Goal: Task Accomplishment & Management: Manage account settings

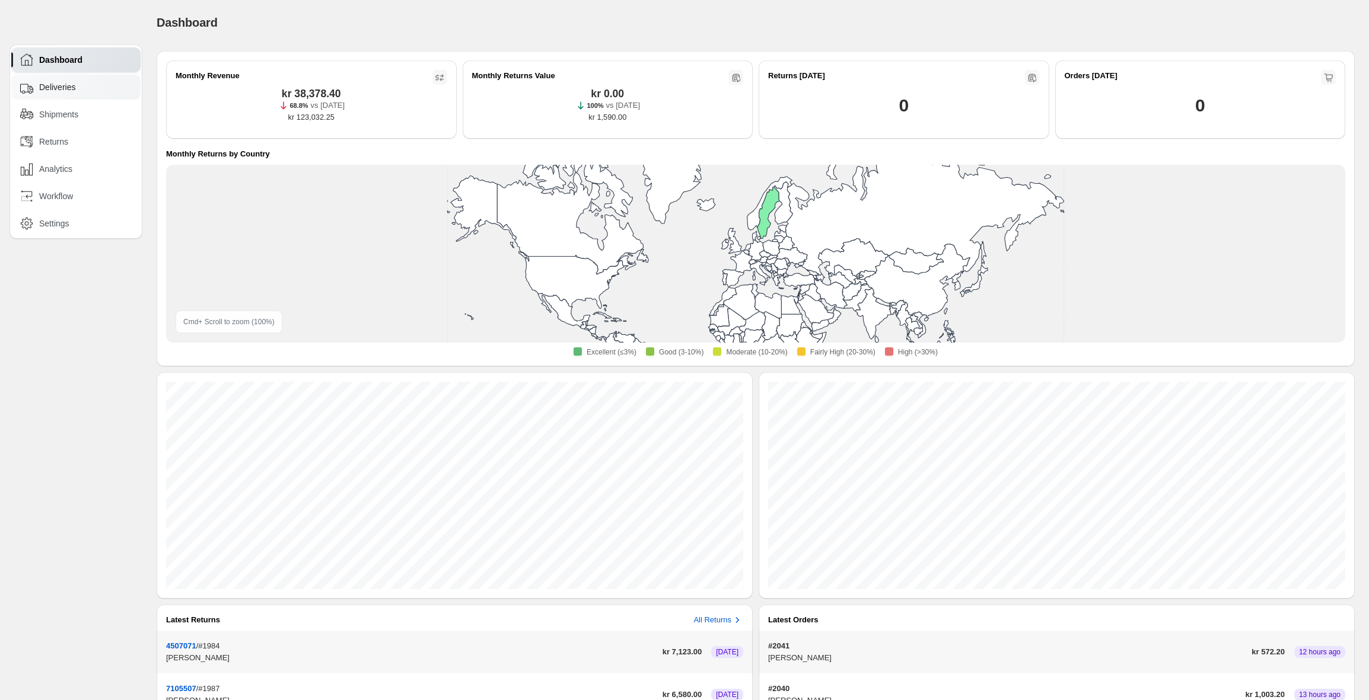
click at [56, 95] on div "Deliveries" at bounding box center [75, 87] width 129 height 25
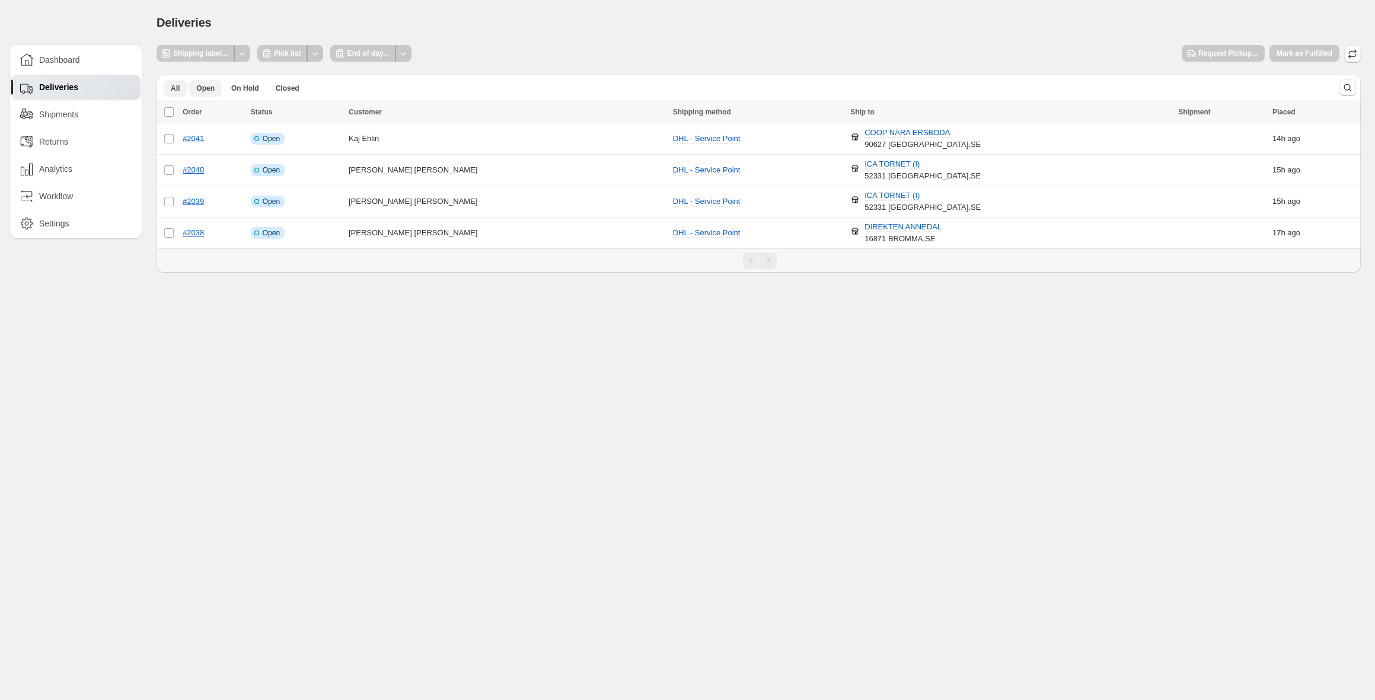
click at [177, 85] on span "All" at bounding box center [175, 88] width 9 height 9
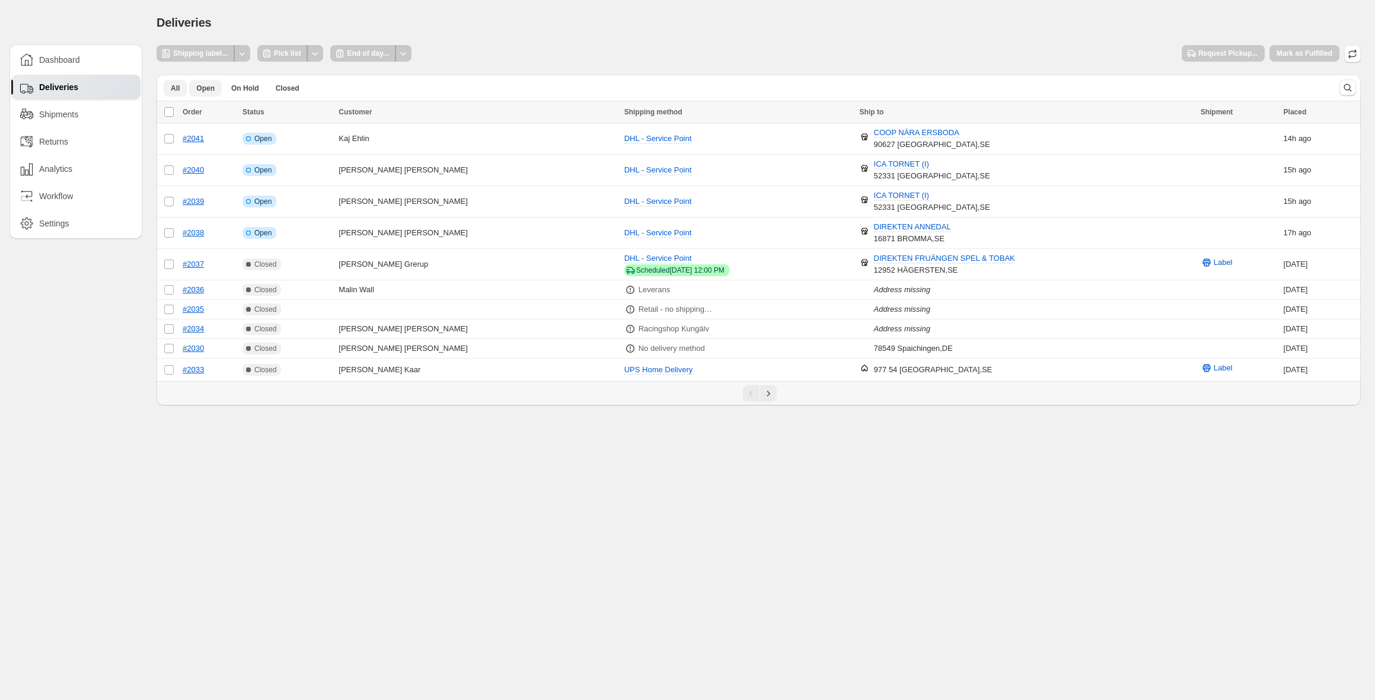
click at [198, 87] on span "Open" at bounding box center [205, 88] width 18 height 9
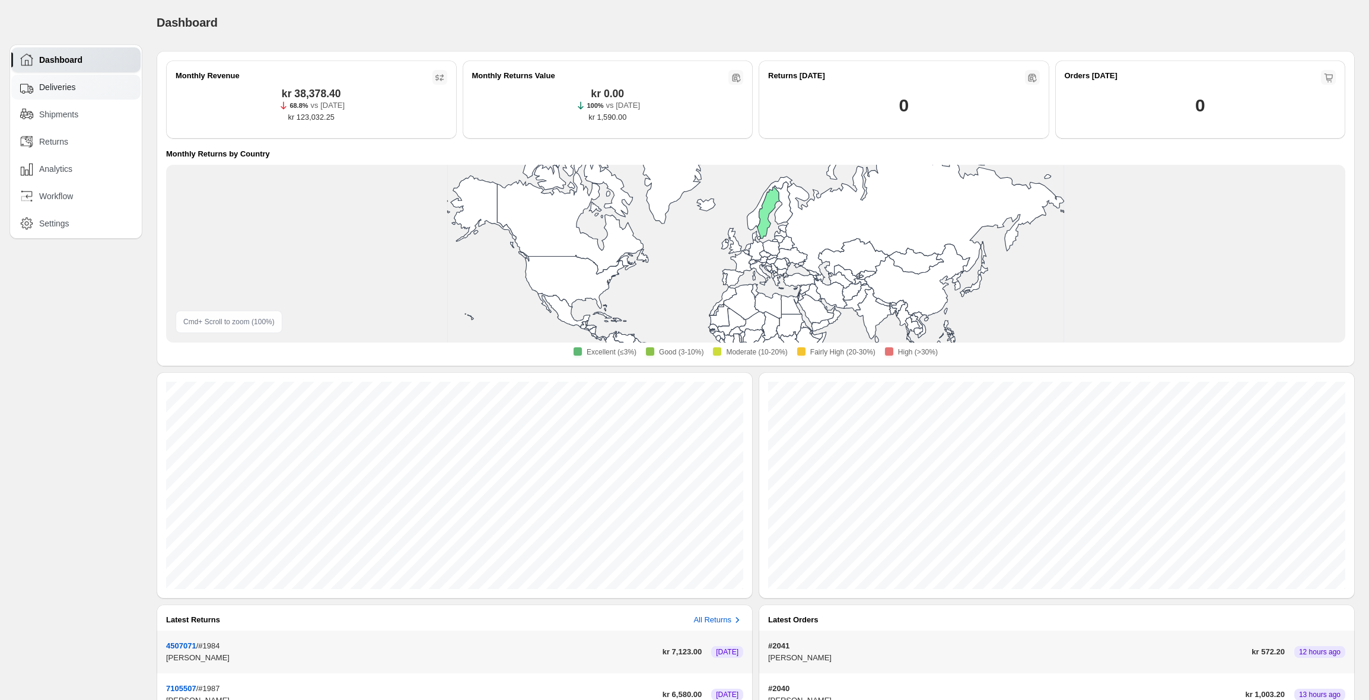
click at [89, 92] on div "Deliveries" at bounding box center [76, 87] width 113 height 13
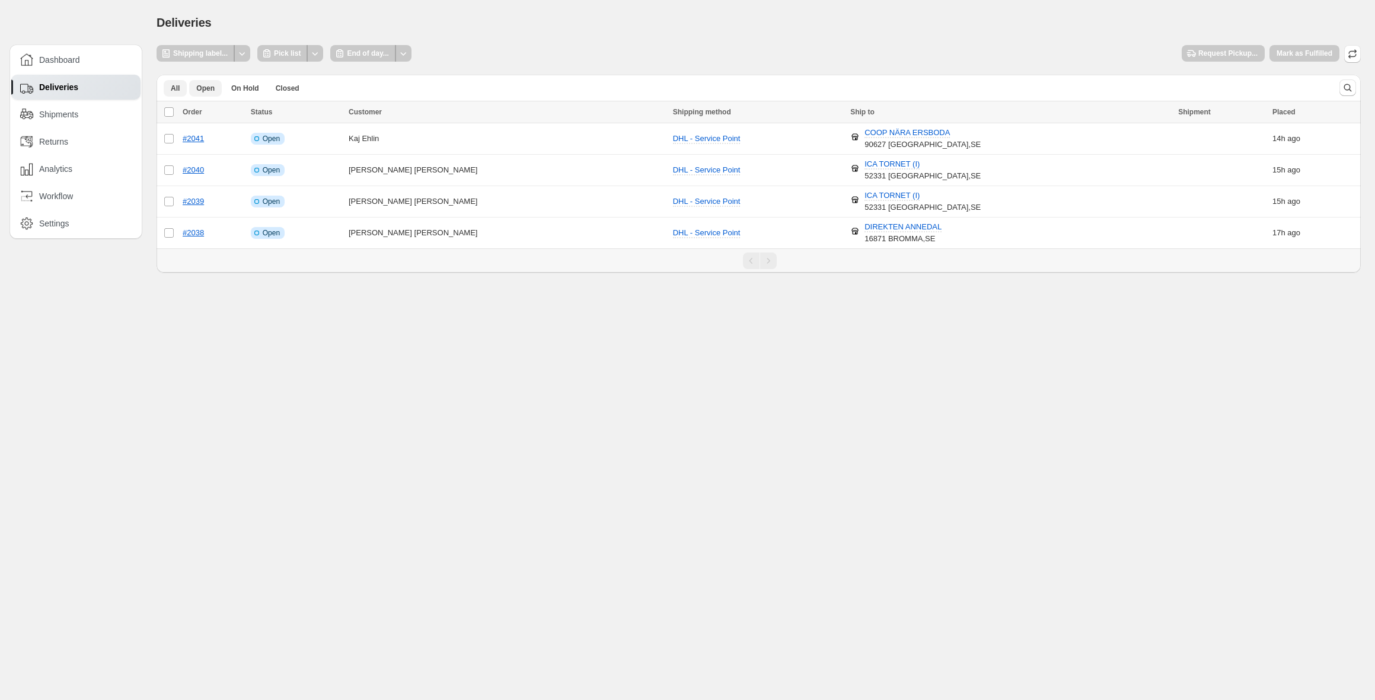
click at [174, 88] on span "All" at bounding box center [175, 88] width 9 height 9
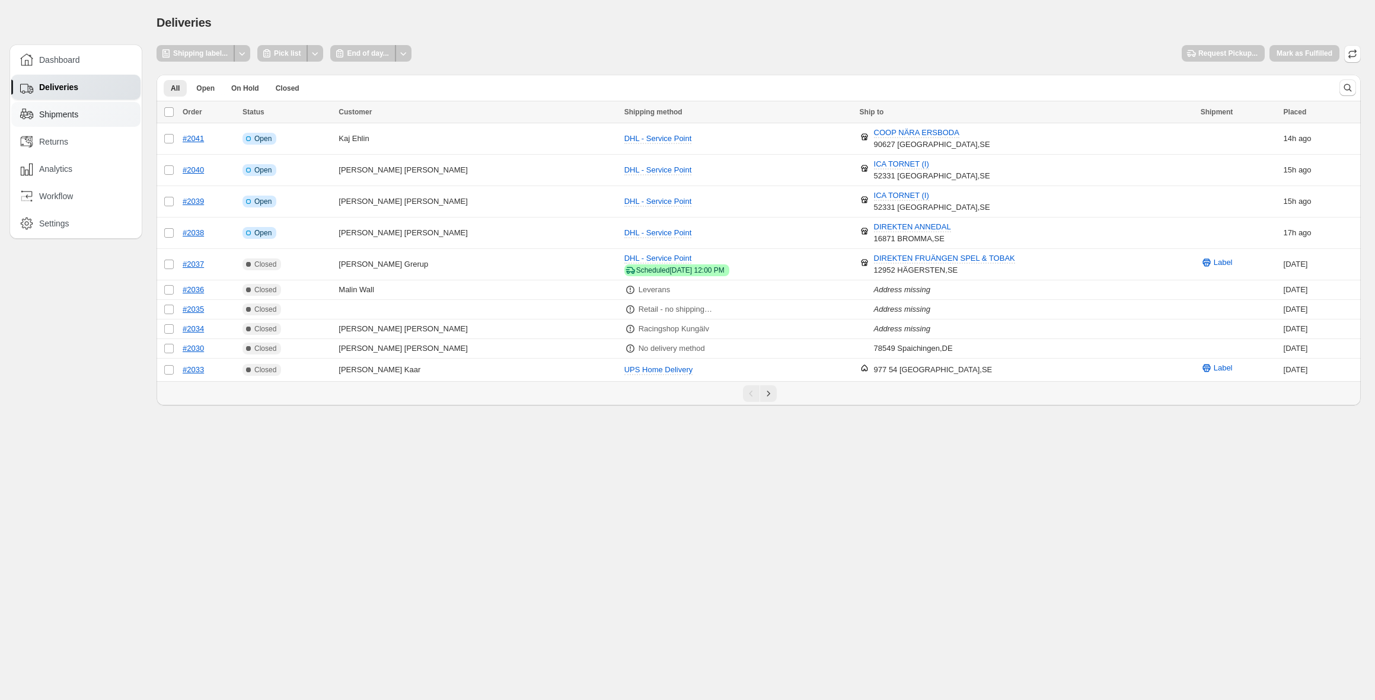
click at [51, 111] on span "Shipments" at bounding box center [58, 115] width 39 height 12
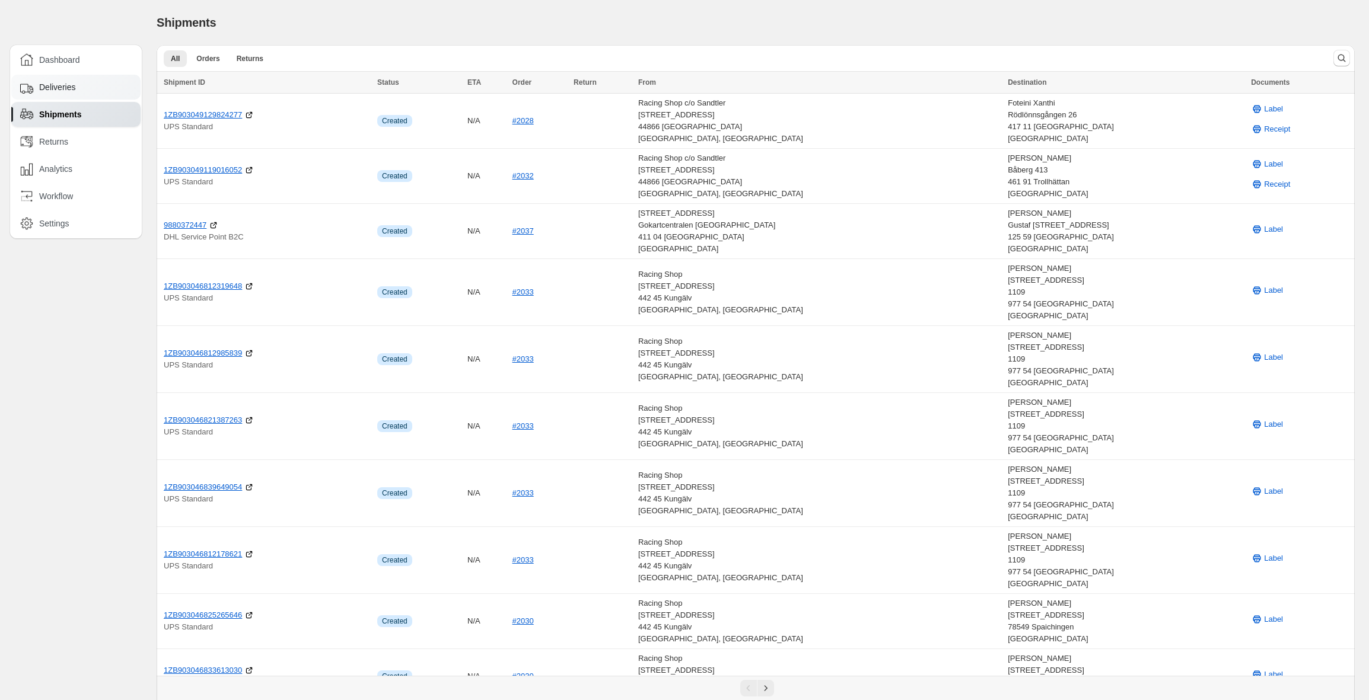
click at [66, 86] on span "Deliveries" at bounding box center [57, 87] width 36 height 12
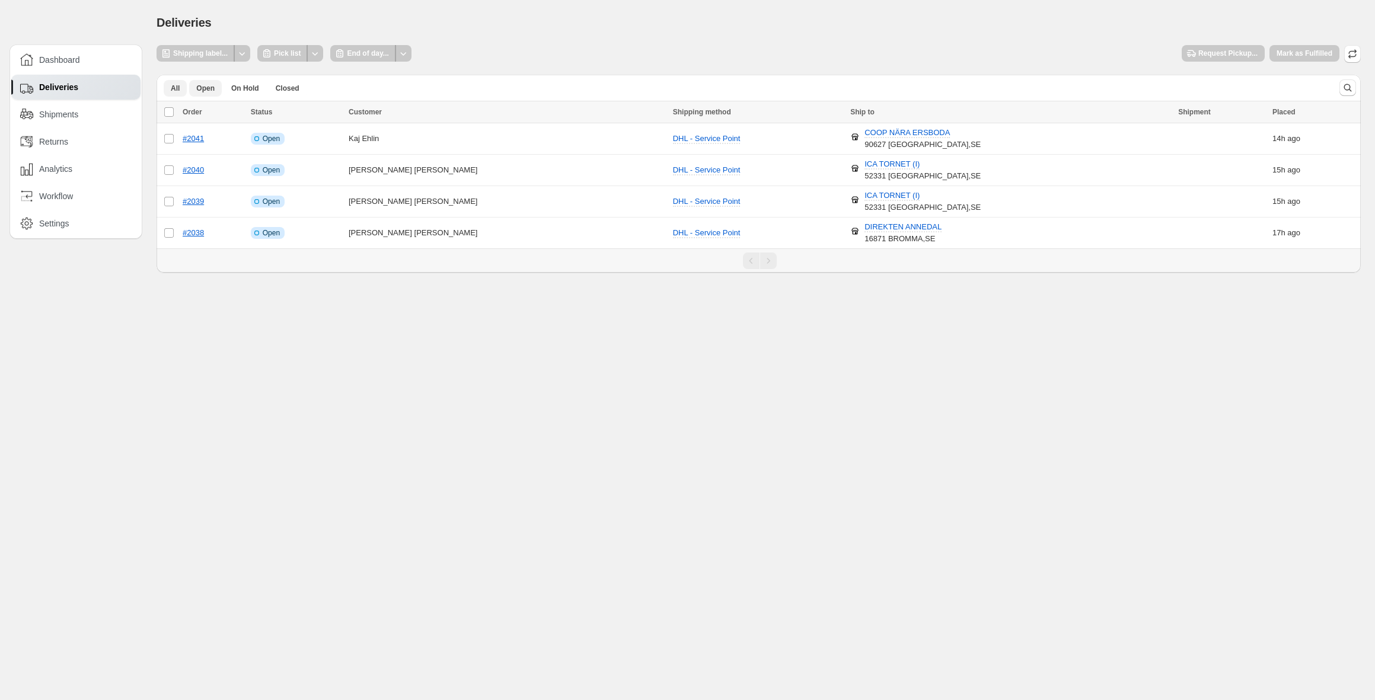
click at [182, 88] on button "All" at bounding box center [175, 88] width 23 height 17
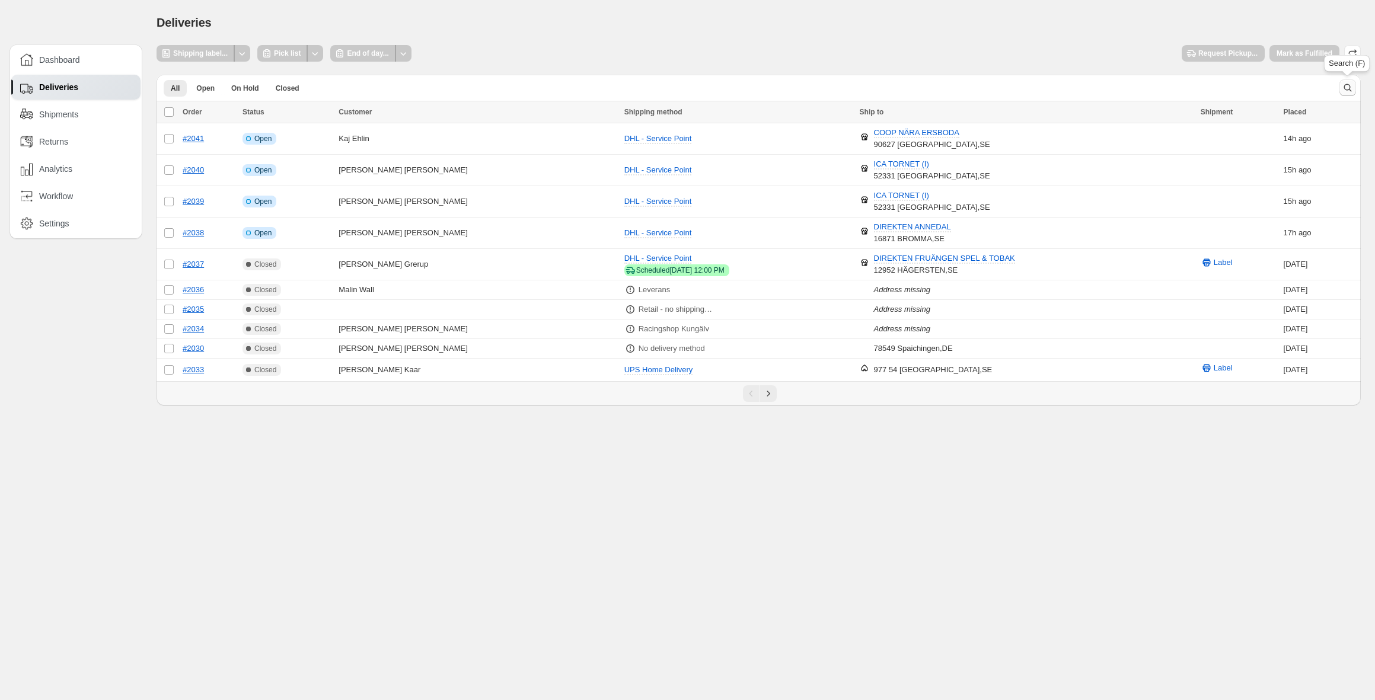
click at [1347, 91] on icon "Search and filter results" at bounding box center [1348, 88] width 12 height 12
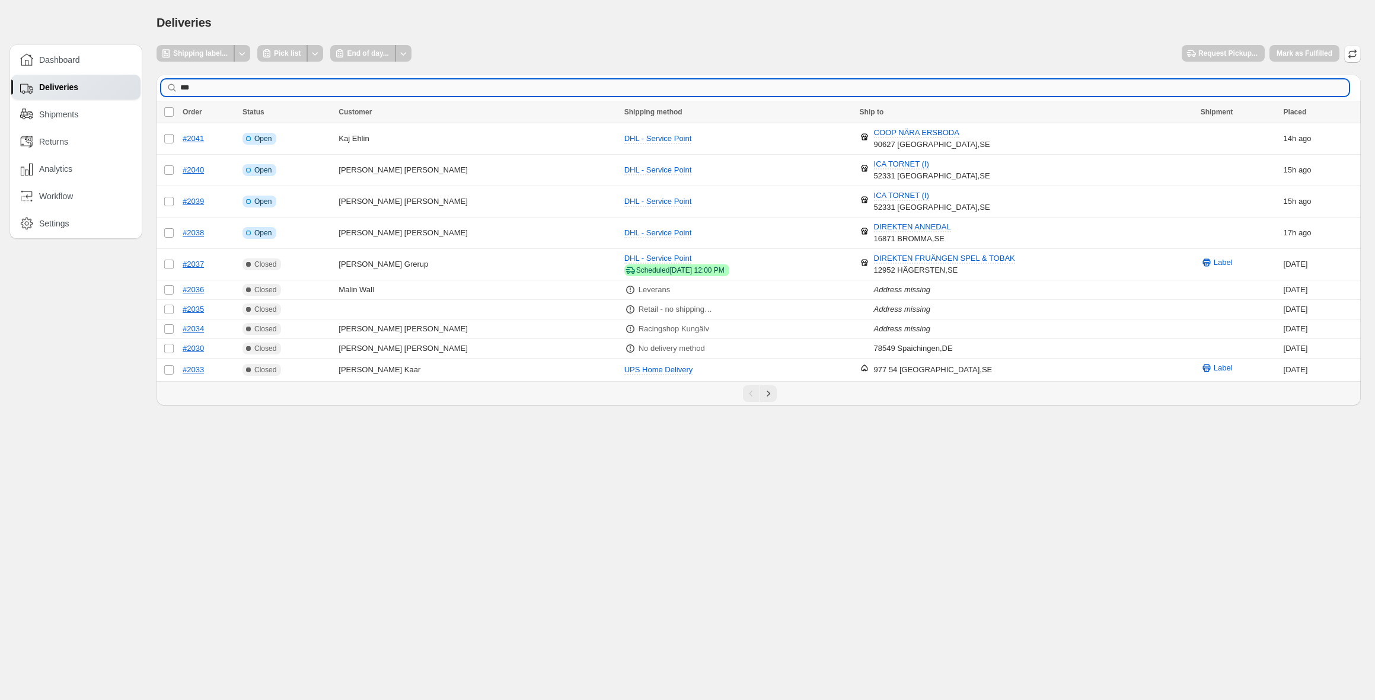
type input "****"
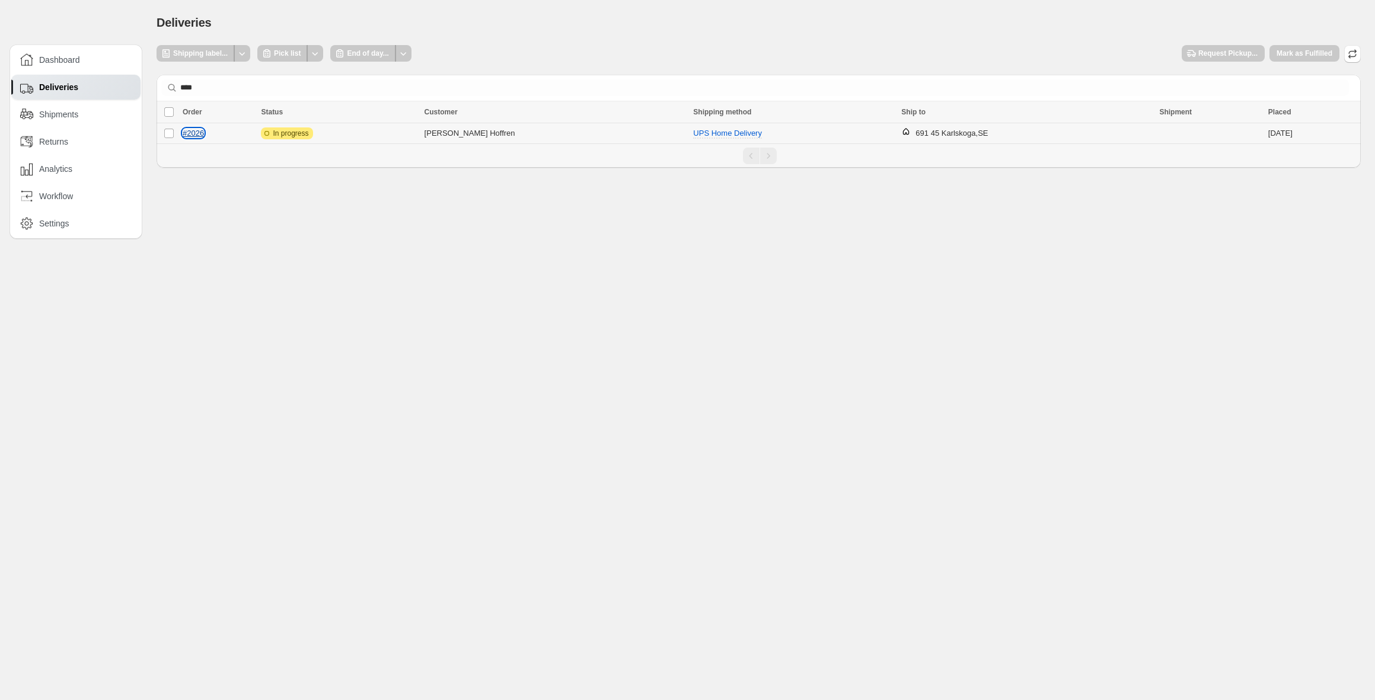
click at [197, 135] on link "#2026" at bounding box center [193, 133] width 21 height 9
click at [384, 128] on td "Attention Incomplete In progress" at bounding box center [338, 133] width 163 height 21
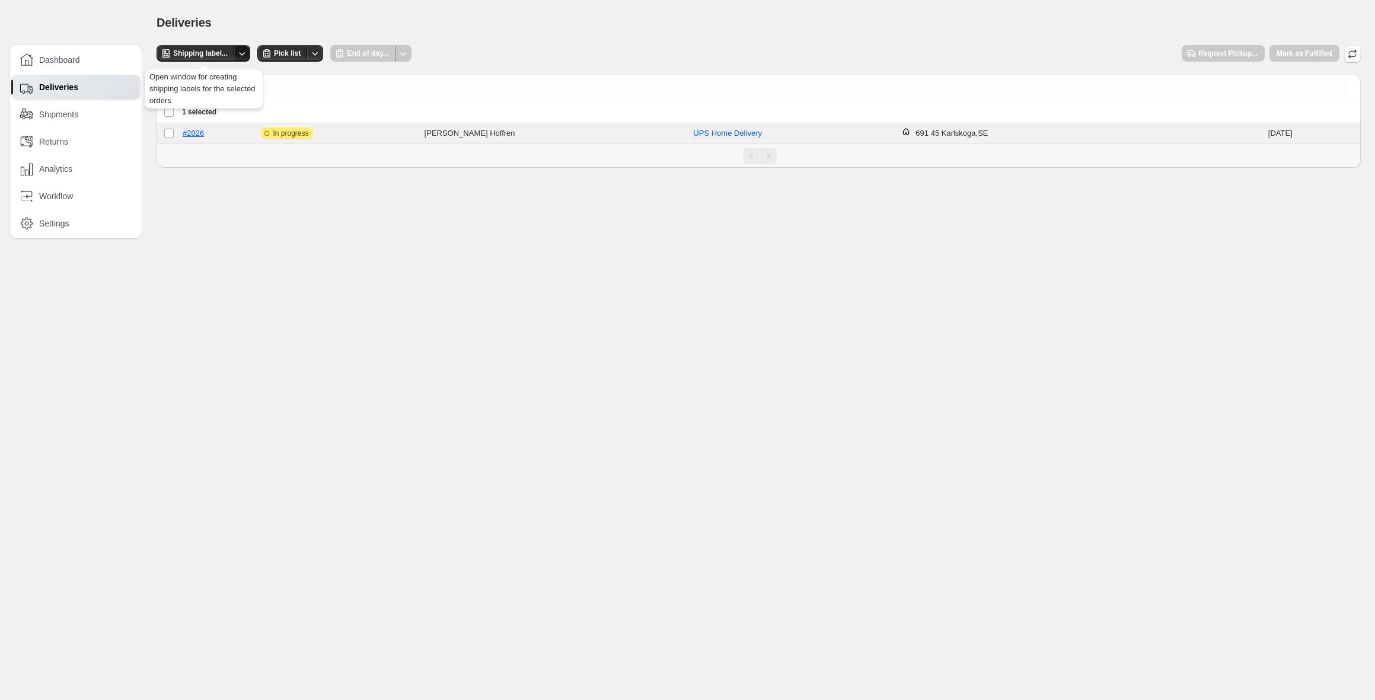
click at [246, 56] on icon "Other actions" at bounding box center [242, 53] width 12 height 12
click at [321, 76] on div "Order number, customer name or email **** Clear" at bounding box center [759, 88] width 1204 height 26
click at [212, 50] on span "Shipping label..." at bounding box center [200, 53] width 55 height 9
click at [73, 217] on div "Settings" at bounding box center [76, 223] width 113 height 13
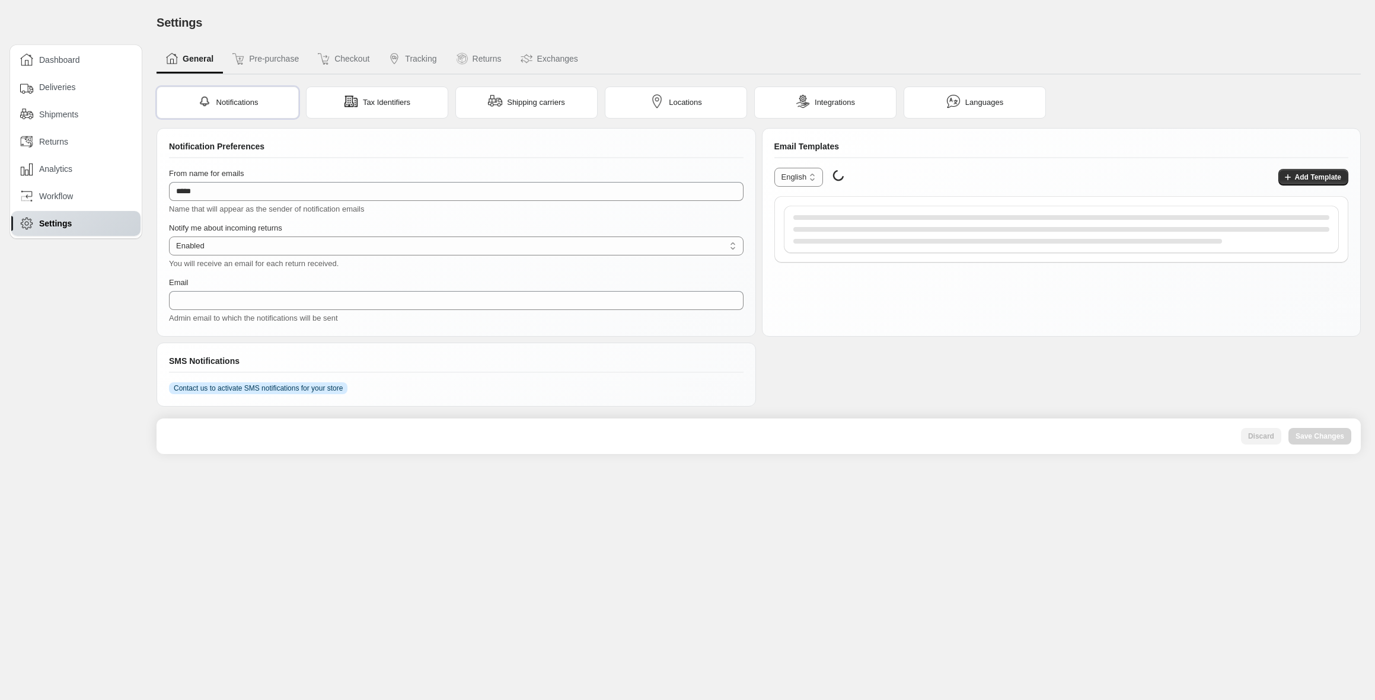
type input "**********"
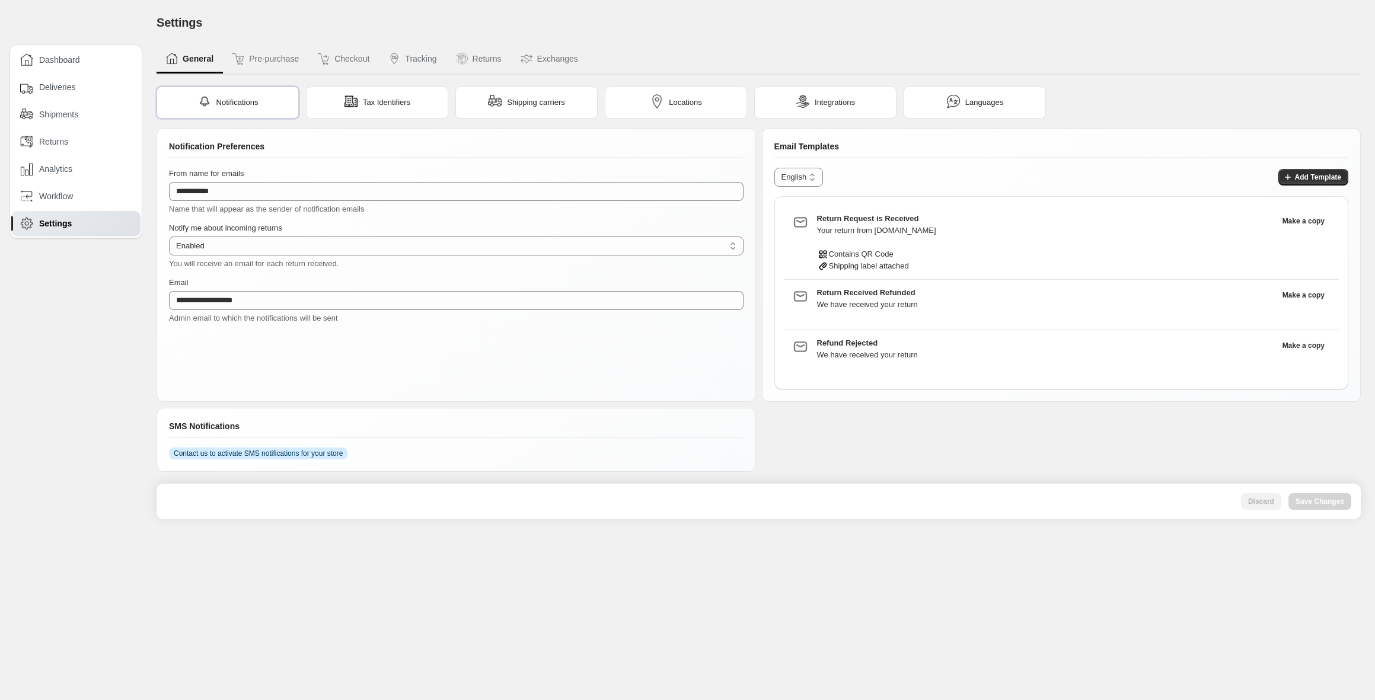
click at [273, 103] on div "Notifications" at bounding box center [228, 103] width 142 height 32
click at [374, 104] on span "Tax Identifiers" at bounding box center [386, 103] width 47 height 12
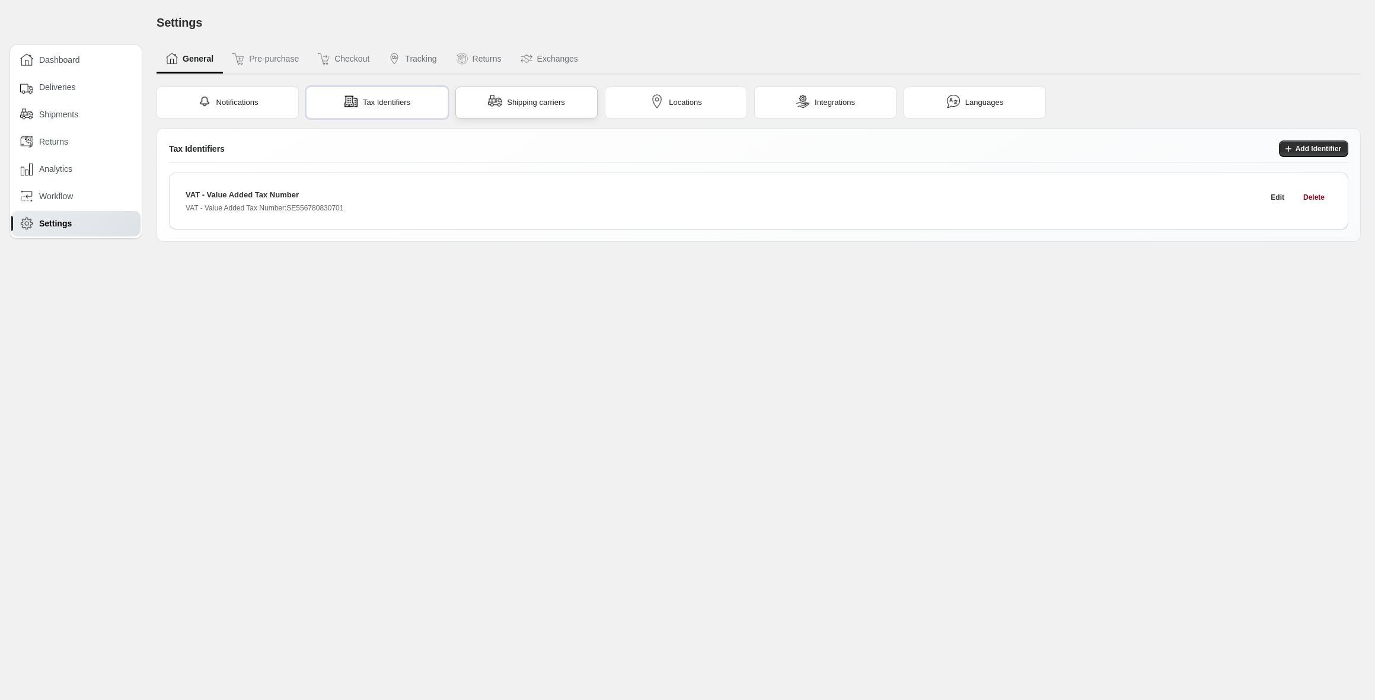
click at [552, 109] on div "Shipping carriers" at bounding box center [526, 102] width 77 height 17
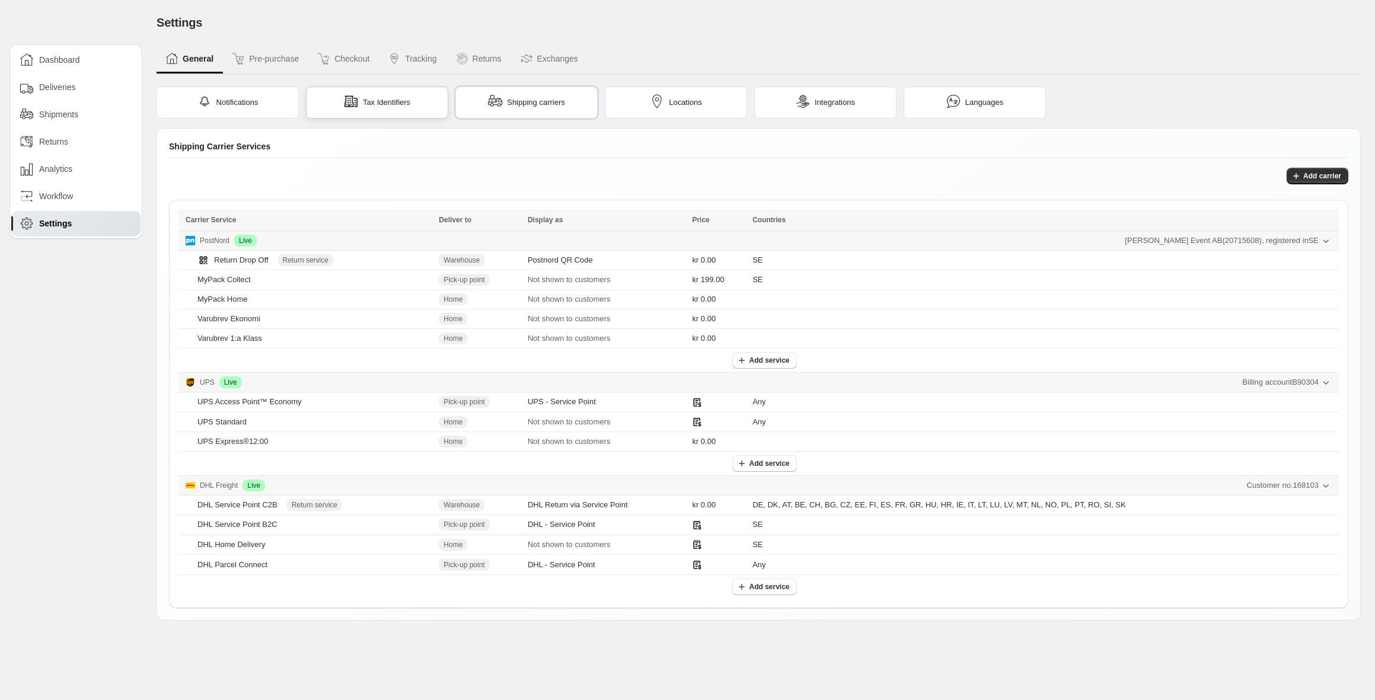
click at [403, 109] on div "Tax Identifiers" at bounding box center [377, 102] width 66 height 17
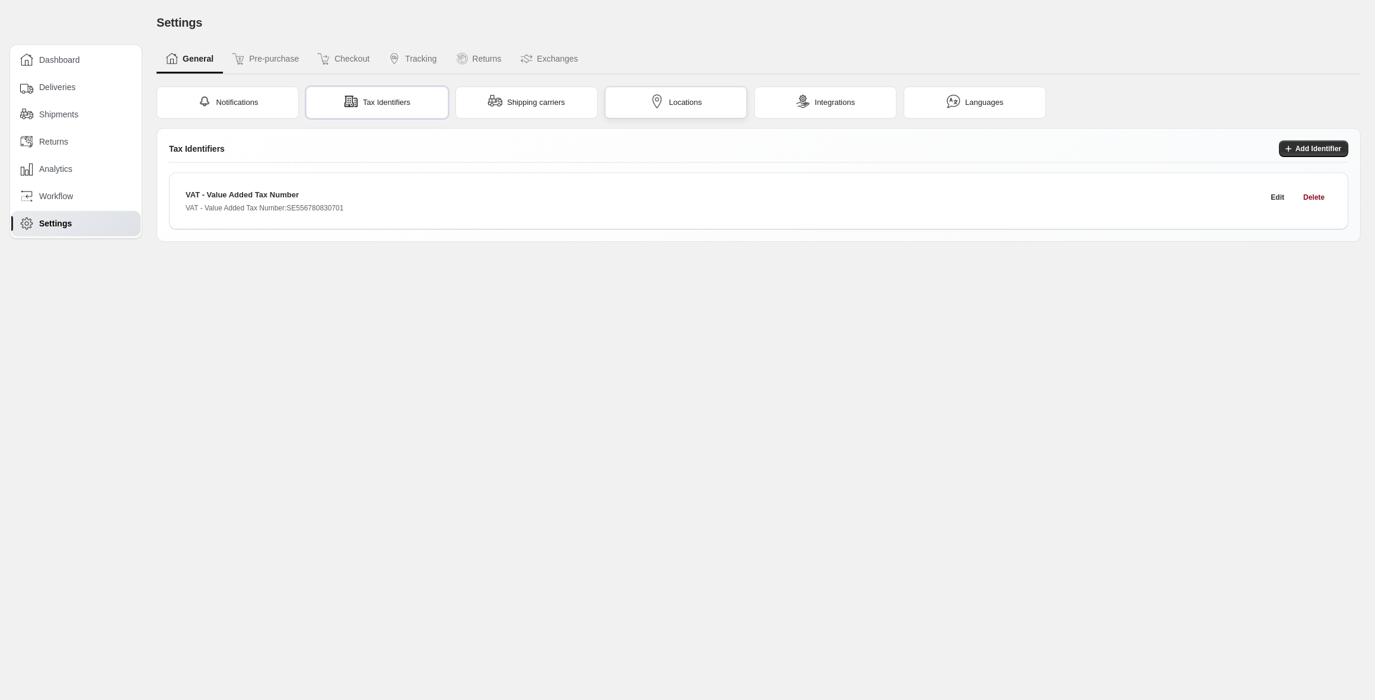
click at [650, 108] on img at bounding box center [657, 101] width 14 height 14
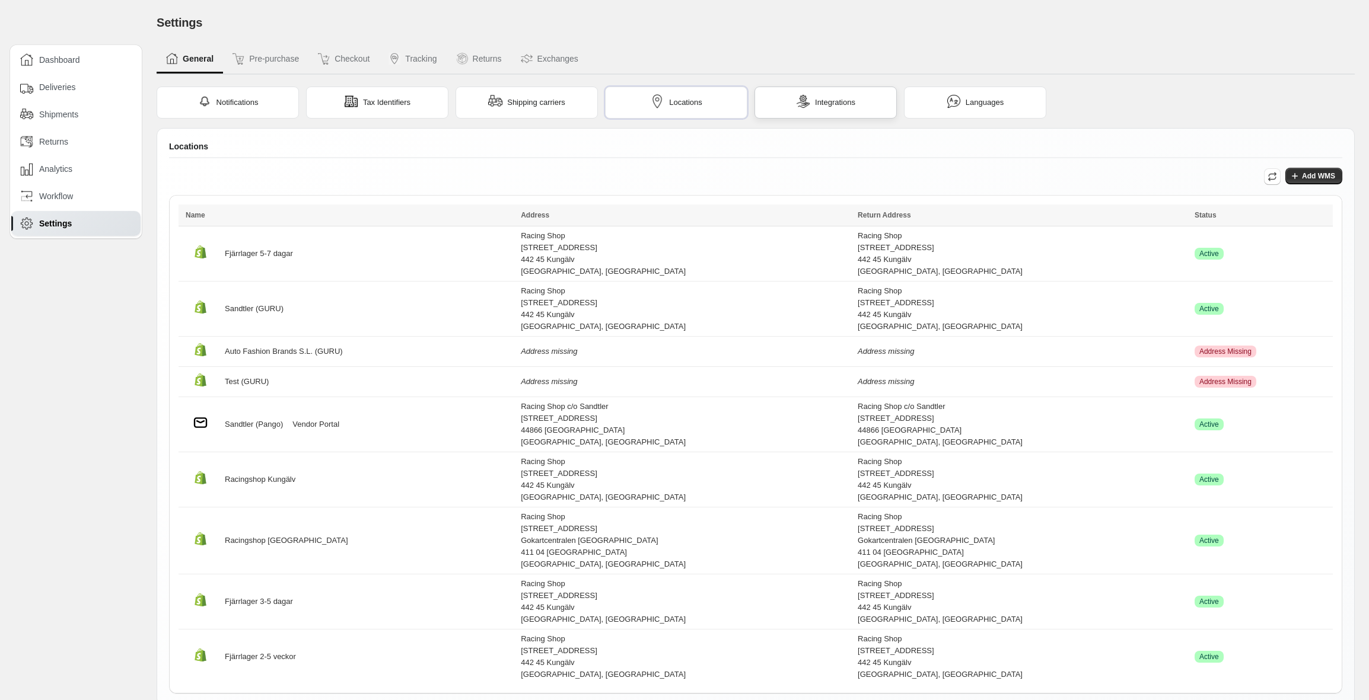
click at [790, 95] on div "Integrations" at bounding box center [825, 103] width 142 height 32
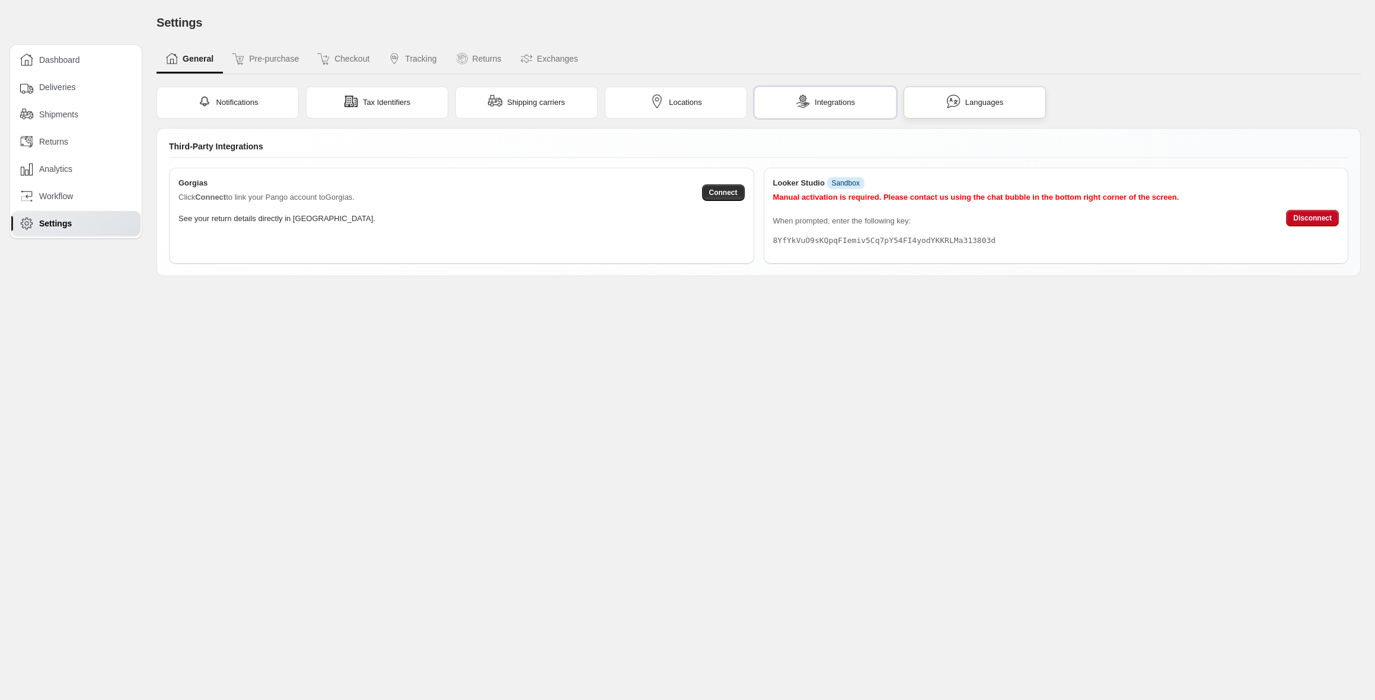
click at [971, 111] on div "Languages" at bounding box center [975, 103] width 142 height 32
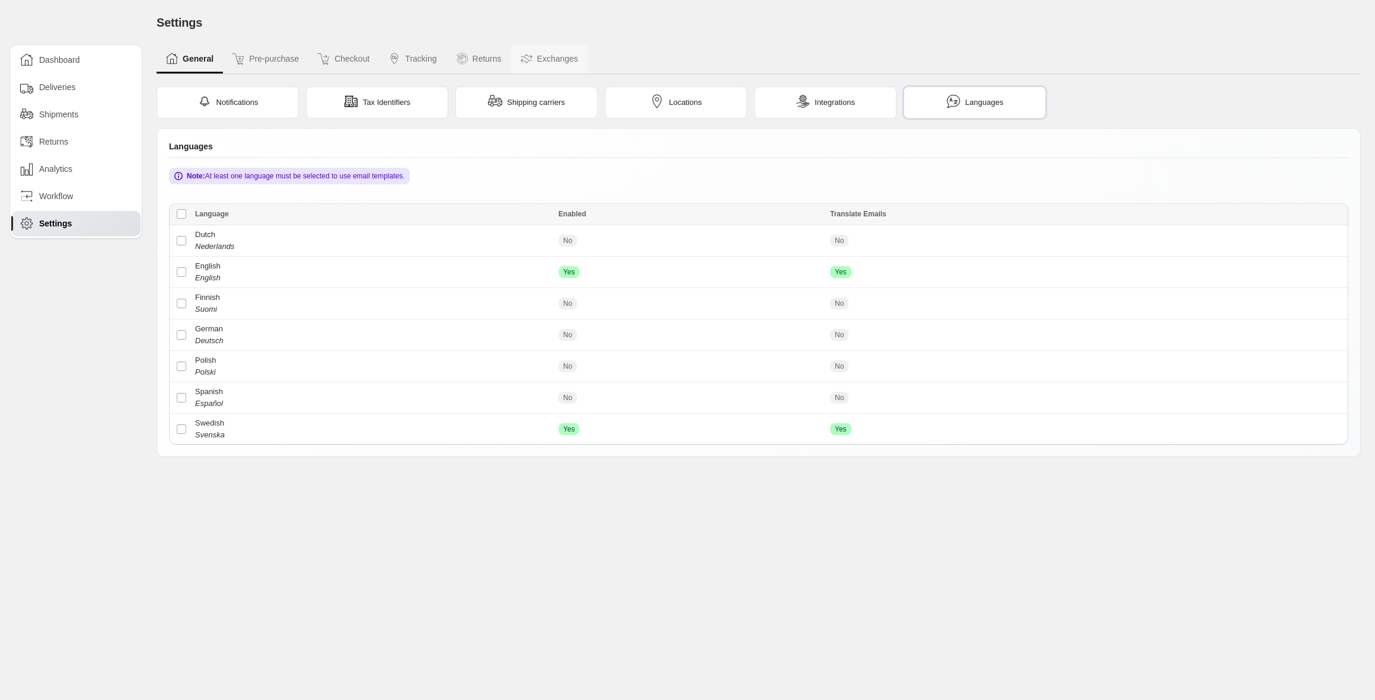
click at [585, 56] on button "Exchanges" at bounding box center [549, 59] width 76 height 28
select select "**"
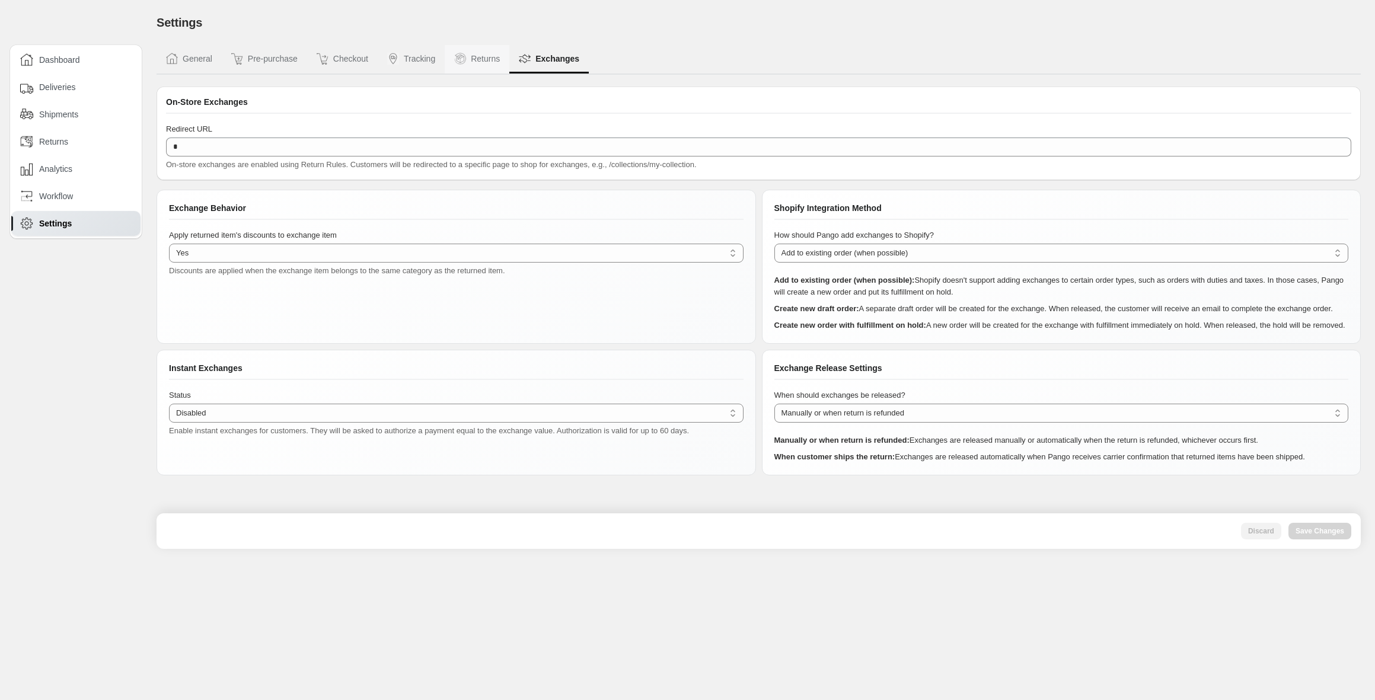
click at [477, 62] on button "Returns" at bounding box center [477, 59] width 65 height 28
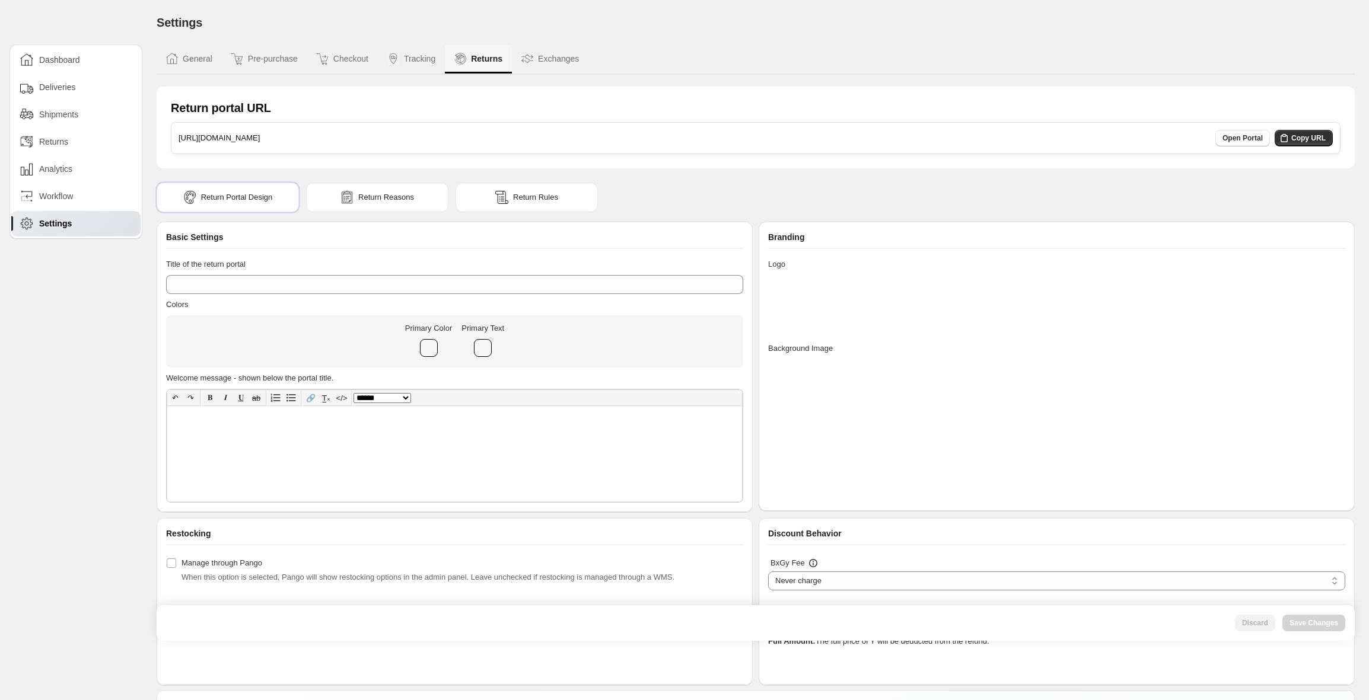
type input "**********"
select select "****"
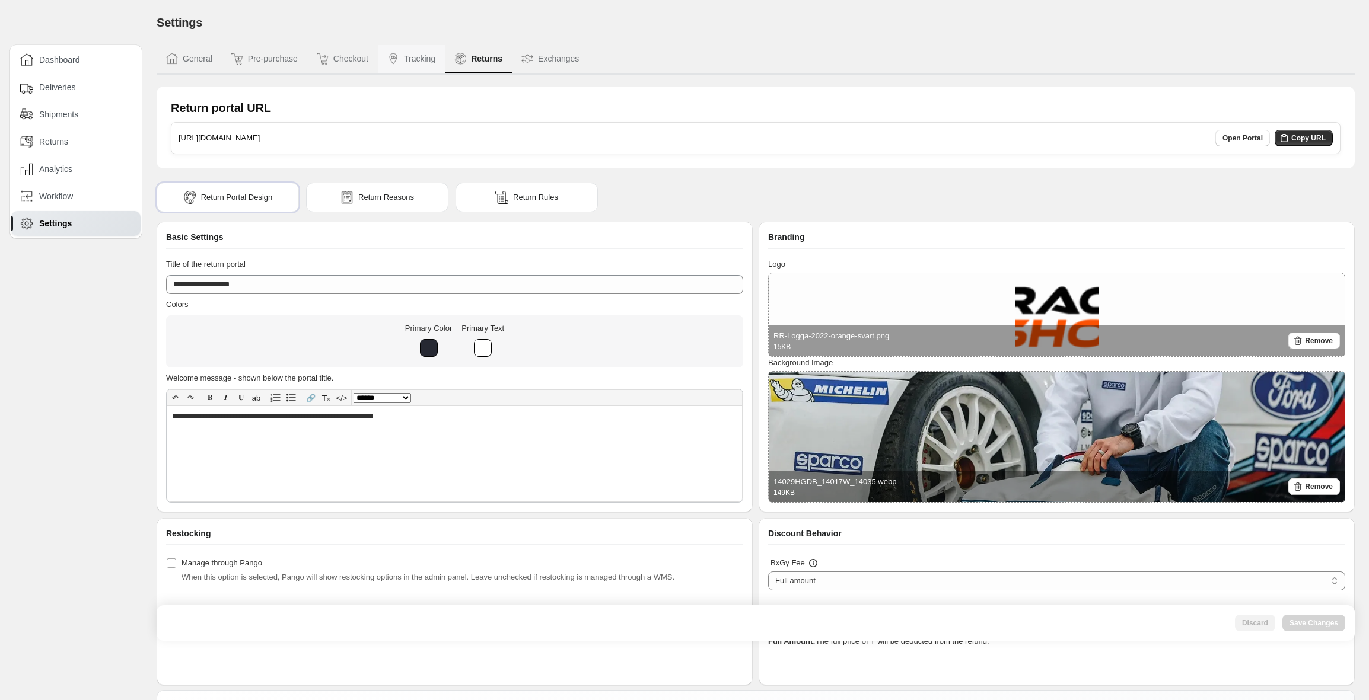
click at [426, 63] on button "Tracking" at bounding box center [411, 59] width 67 height 28
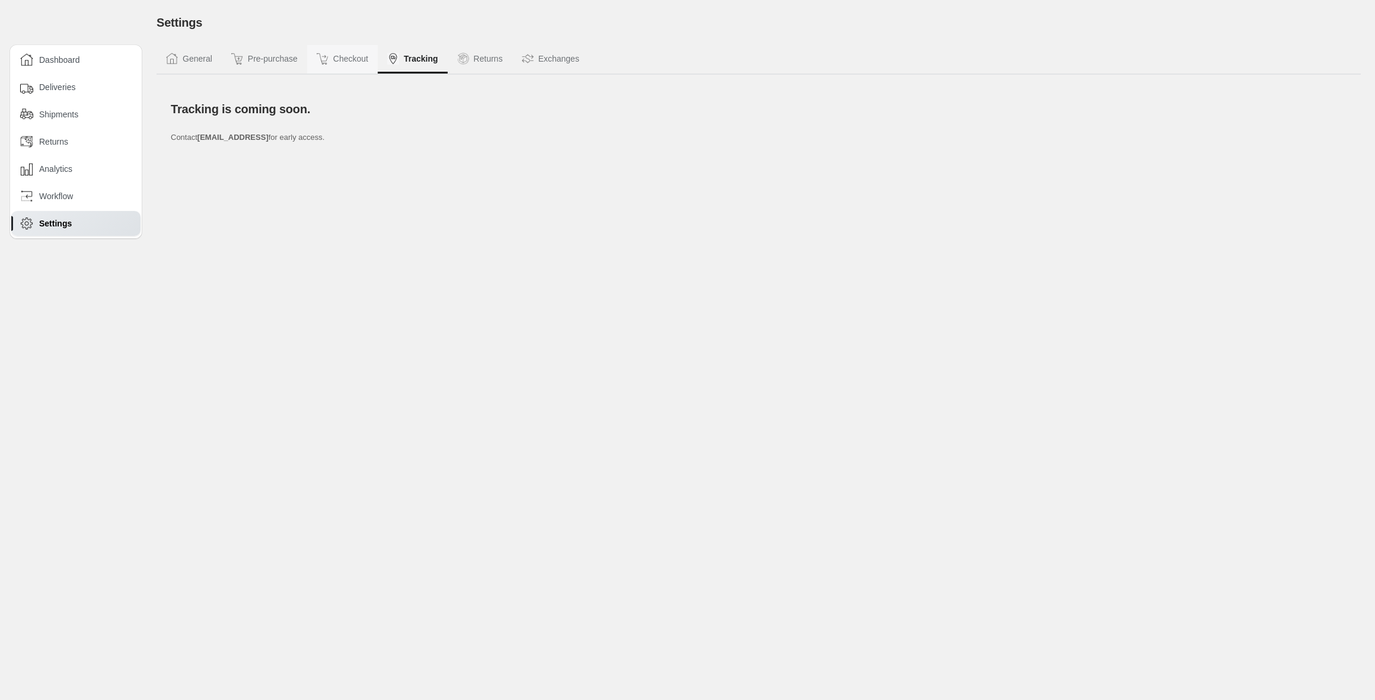
click at [378, 64] on button "Checkout" at bounding box center [342, 59] width 71 height 28
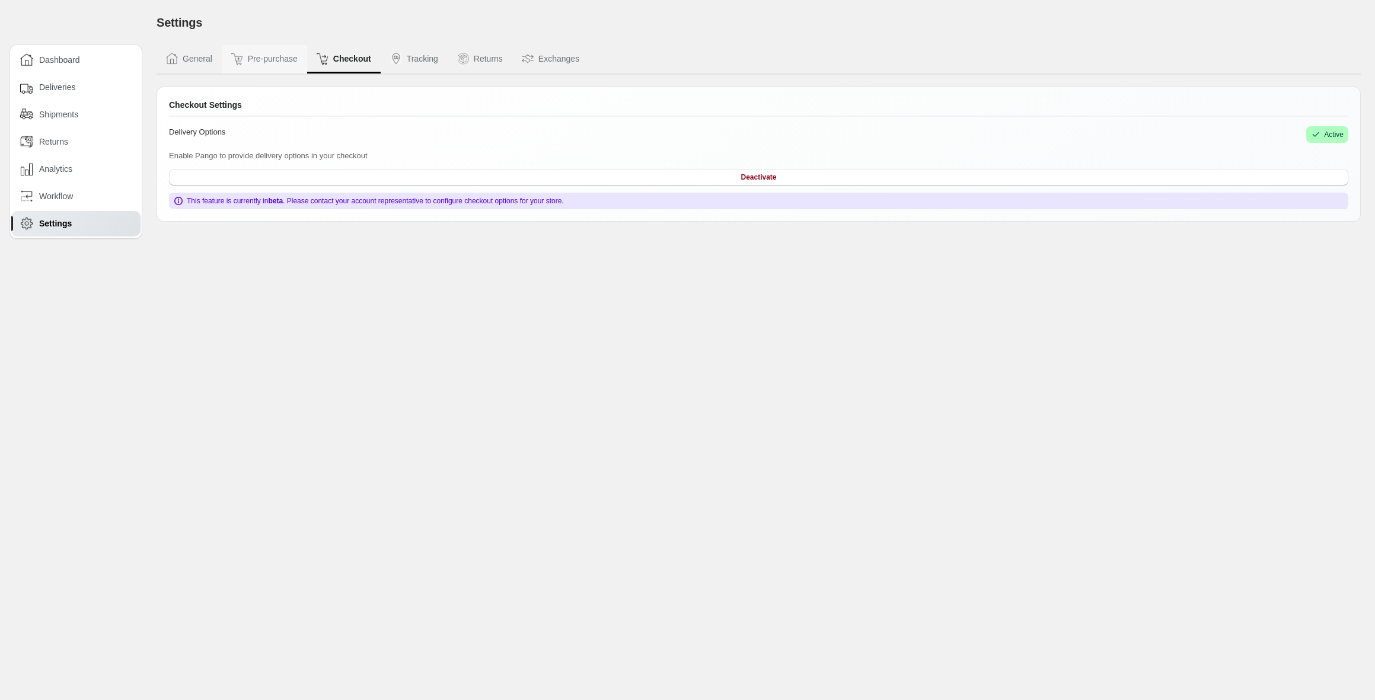
click at [282, 62] on button "Pre-purchase" at bounding box center [264, 59] width 85 height 28
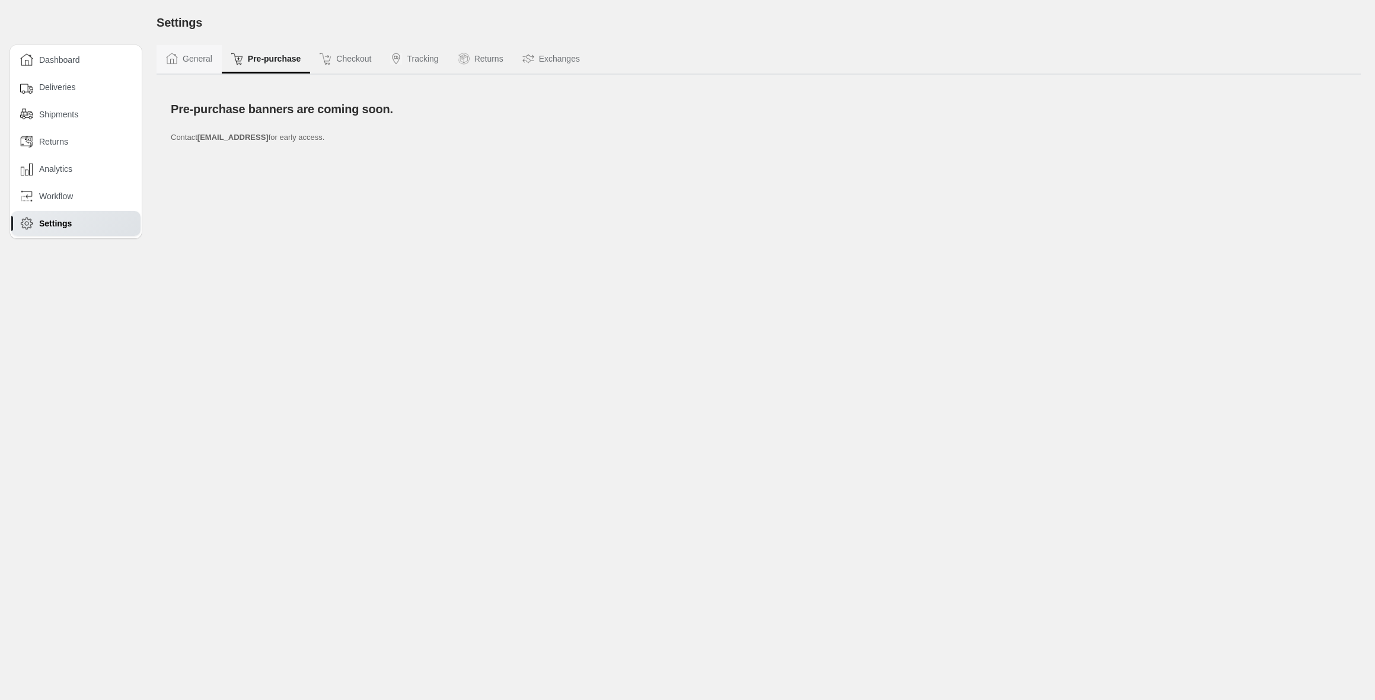
click at [195, 57] on button "General" at bounding box center [189, 59] width 65 height 28
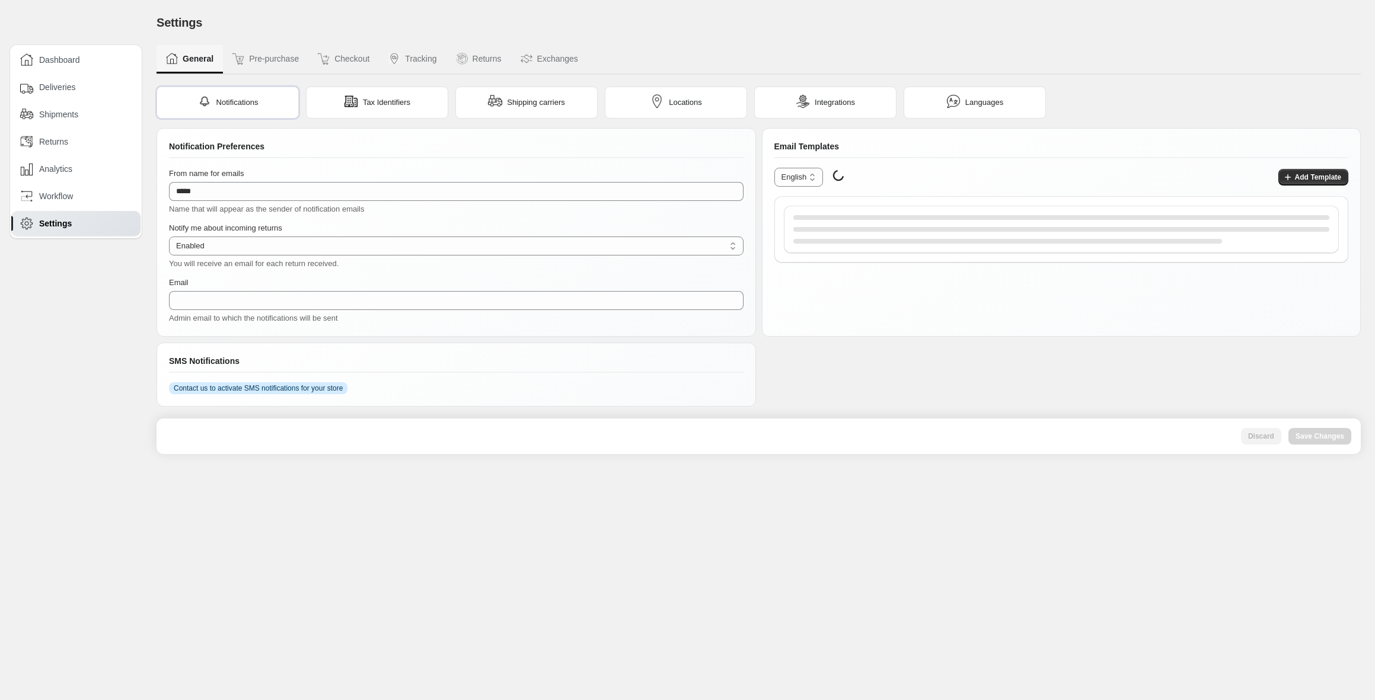
type input "**********"
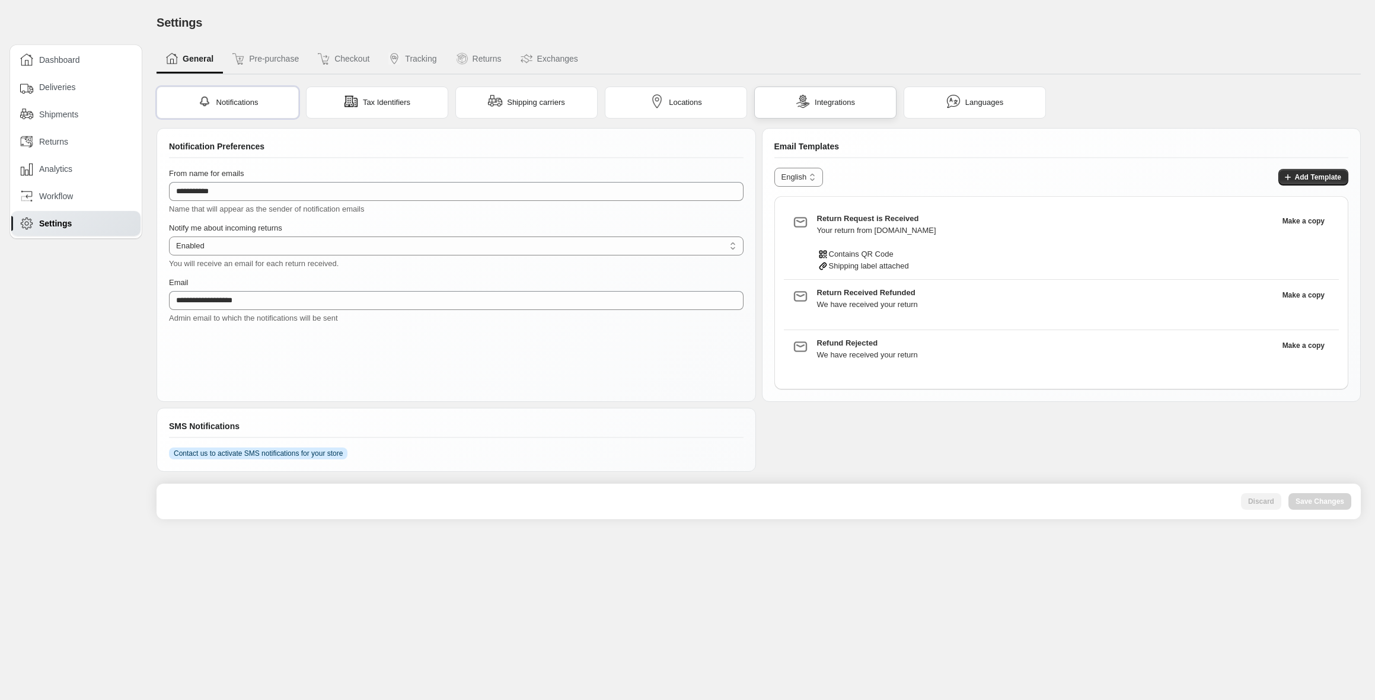
click at [865, 101] on div "Integrations" at bounding box center [825, 103] width 142 height 32
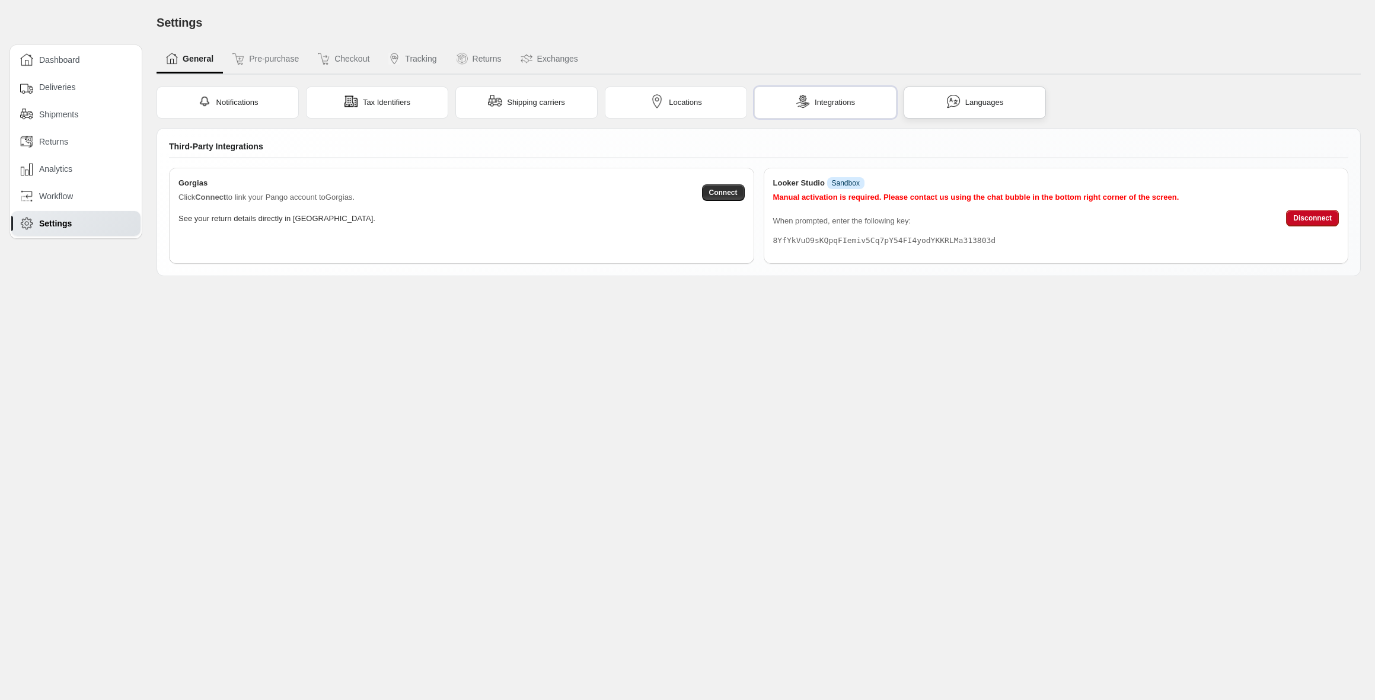
click at [978, 106] on span "Languages" at bounding box center [984, 103] width 38 height 12
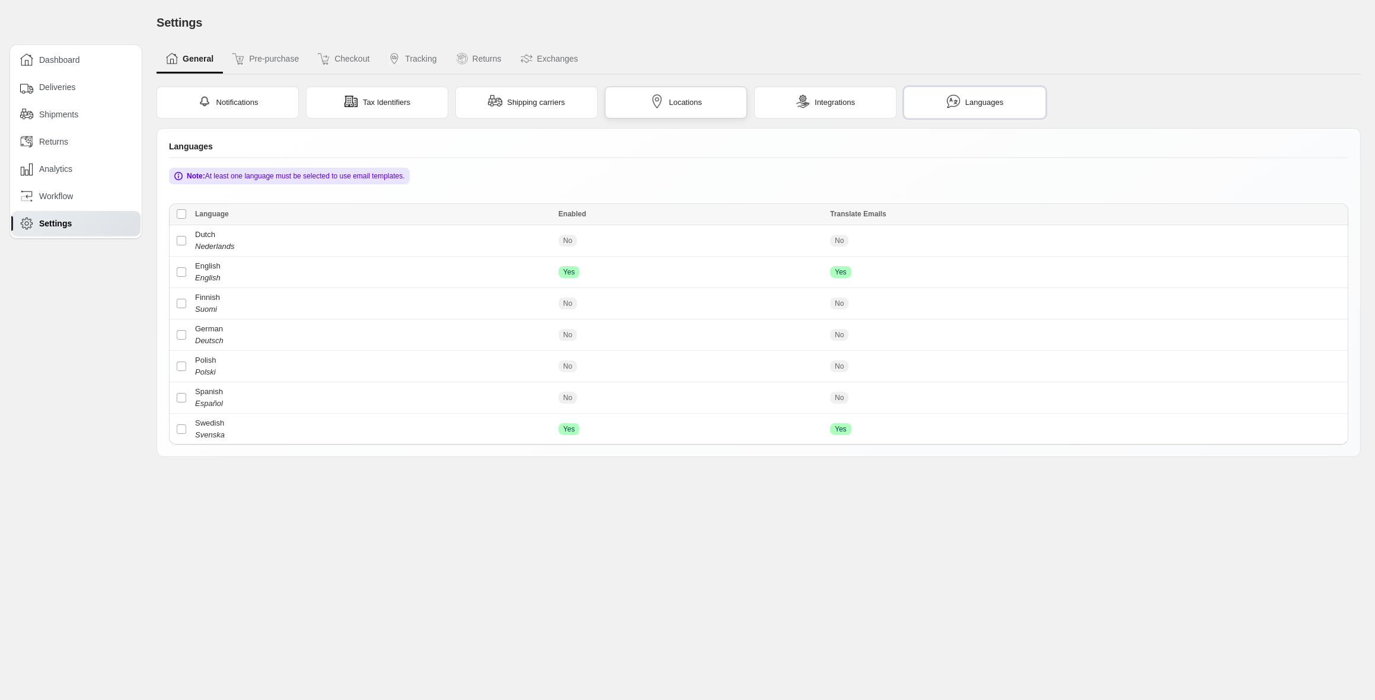
click at [705, 107] on div "Locations" at bounding box center [676, 103] width 142 height 32
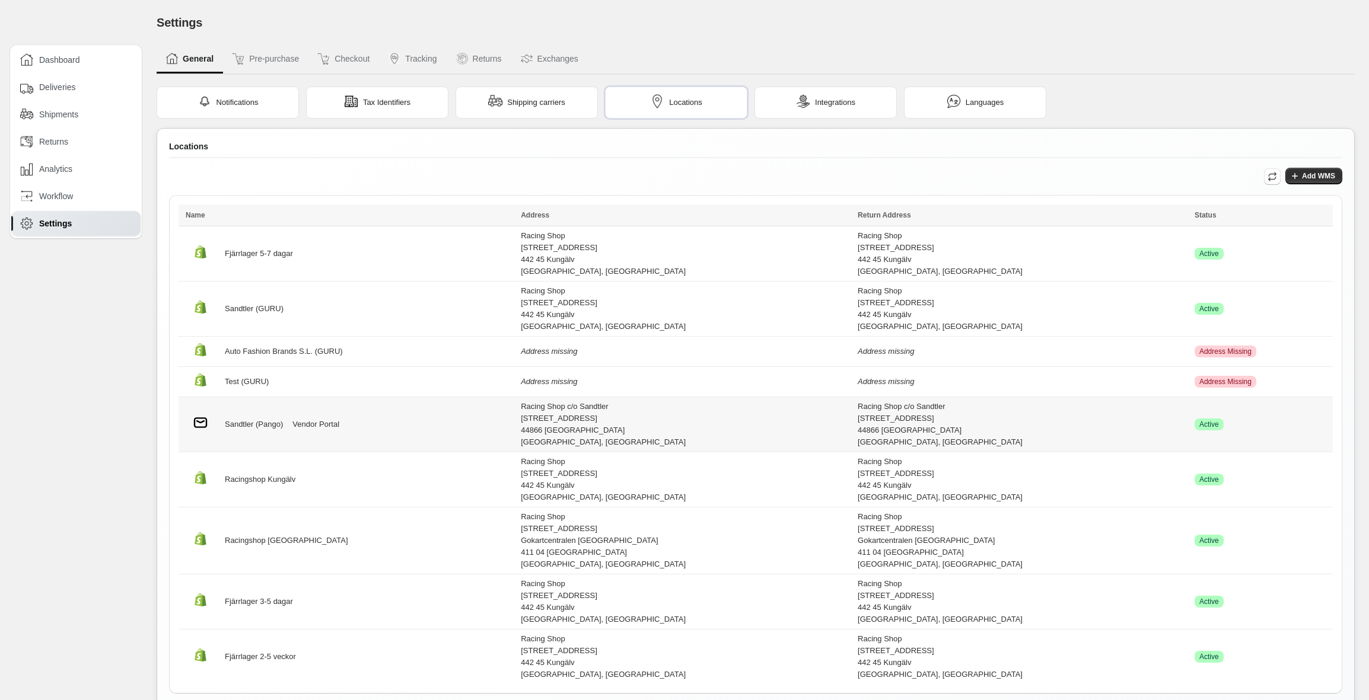
click at [329, 420] on link "Vendor Portal" at bounding box center [315, 425] width 47 height 12
click at [75, 90] on span "Deliveries" at bounding box center [57, 87] width 36 height 12
